Goal: Task Accomplishment & Management: Manage account settings

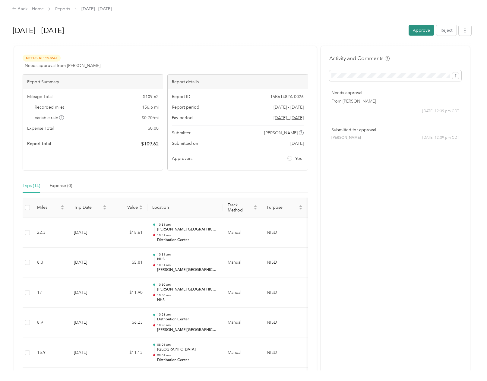
click at [420, 30] on button "Approve" at bounding box center [422, 30] width 26 height 11
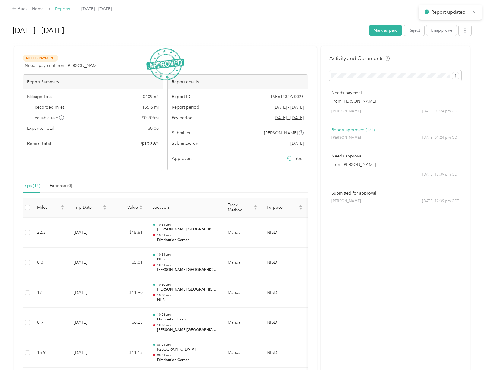
click at [65, 8] on link "Reports" at bounding box center [62, 8] width 15 height 5
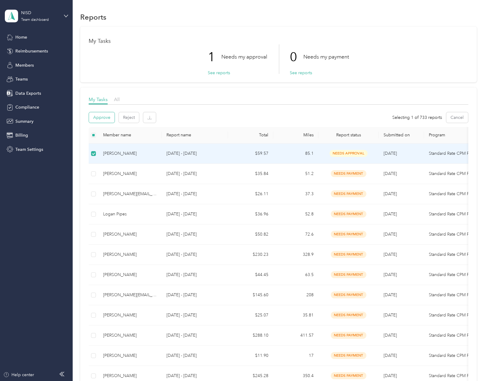
click at [104, 118] on button "Approve" at bounding box center [102, 117] width 26 height 11
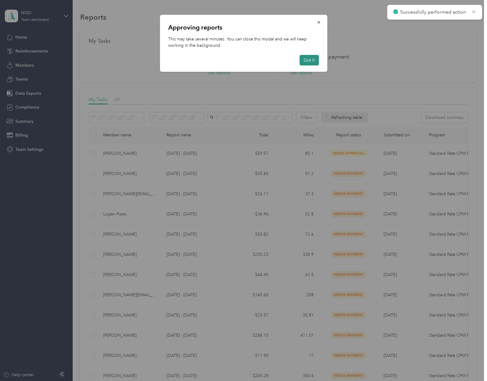
click at [311, 59] on button "Got it" at bounding box center [308, 60] width 19 height 11
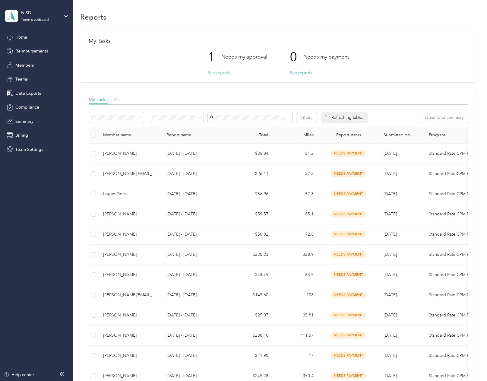
click at [222, 73] on button "See reports" at bounding box center [219, 73] width 22 height 6
